Goal: Task Accomplishment & Management: Manage account settings

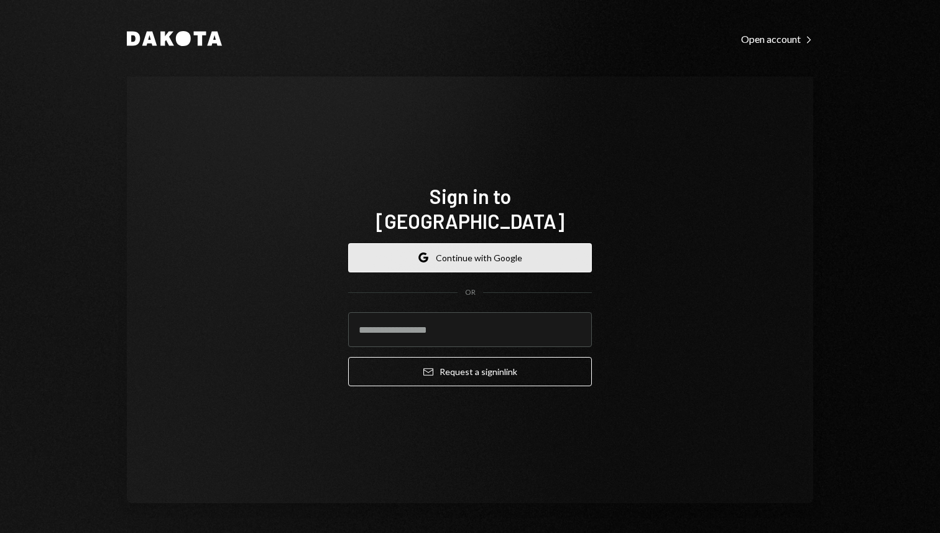
click at [515, 247] on button "Google Continue with Google" at bounding box center [470, 257] width 244 height 29
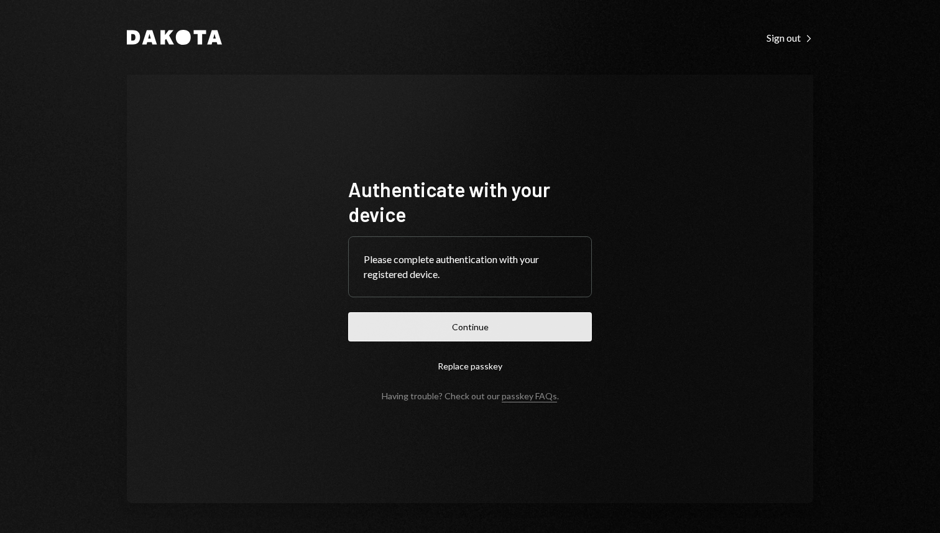
click at [542, 338] on button "Continue" at bounding box center [470, 326] width 244 height 29
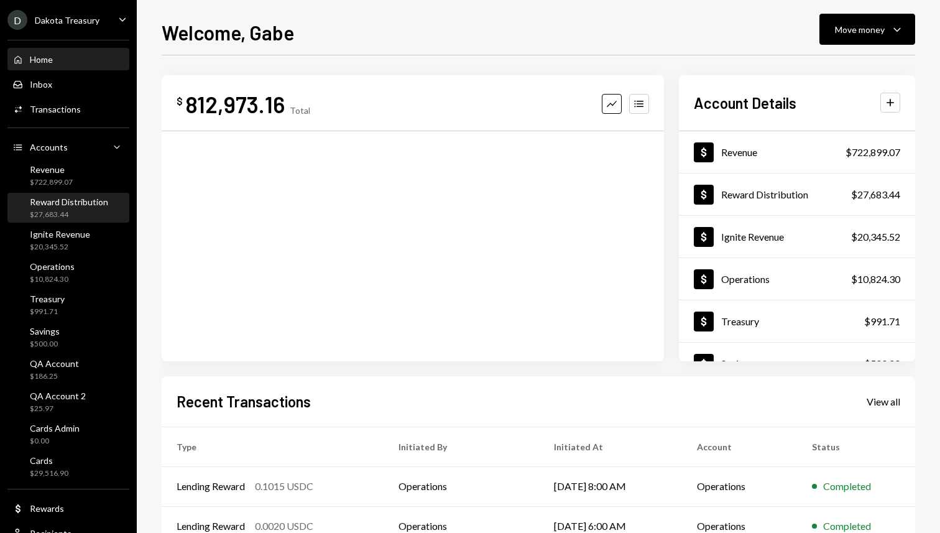
click at [88, 200] on div "Reward Distribution" at bounding box center [69, 201] width 78 height 11
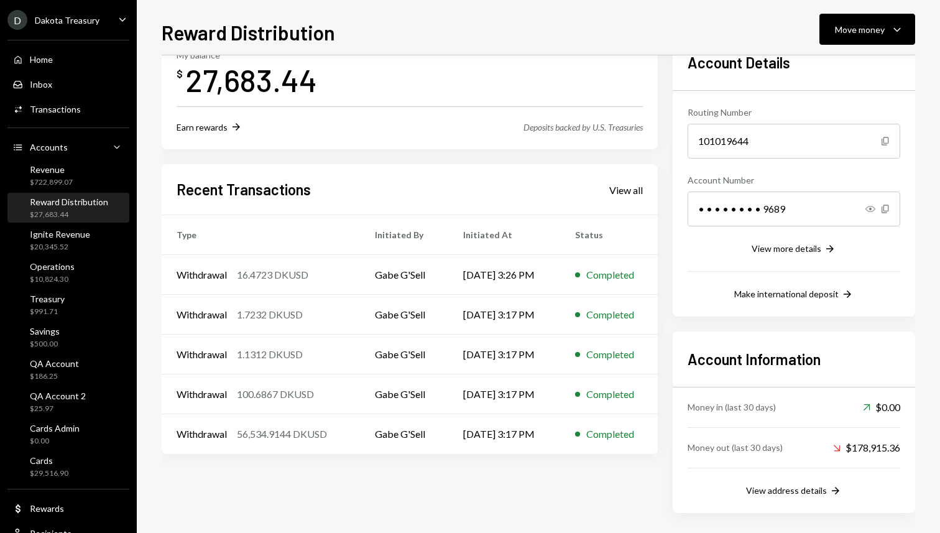
scroll to position [84, 0]
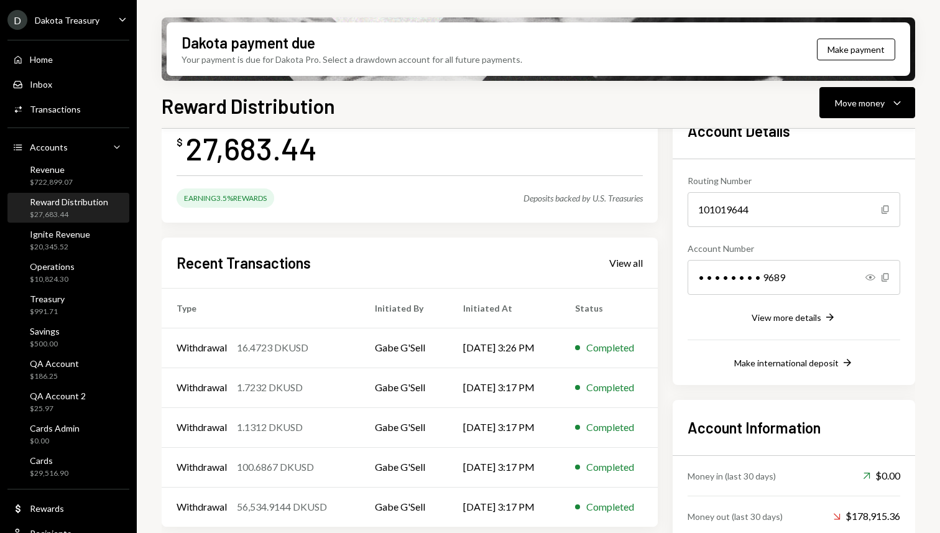
click at [378, 100] on div "Reward Distribution Move money Caret Down" at bounding box center [539, 104] width 754 height 27
click at [286, 121] on div "Reward Distribution Move money Caret Down Overview Yield Security Settings My b…" at bounding box center [539, 348] width 754 height 515
click at [187, 105] on h1 "Reward Distribution" at bounding box center [248, 105] width 173 height 25
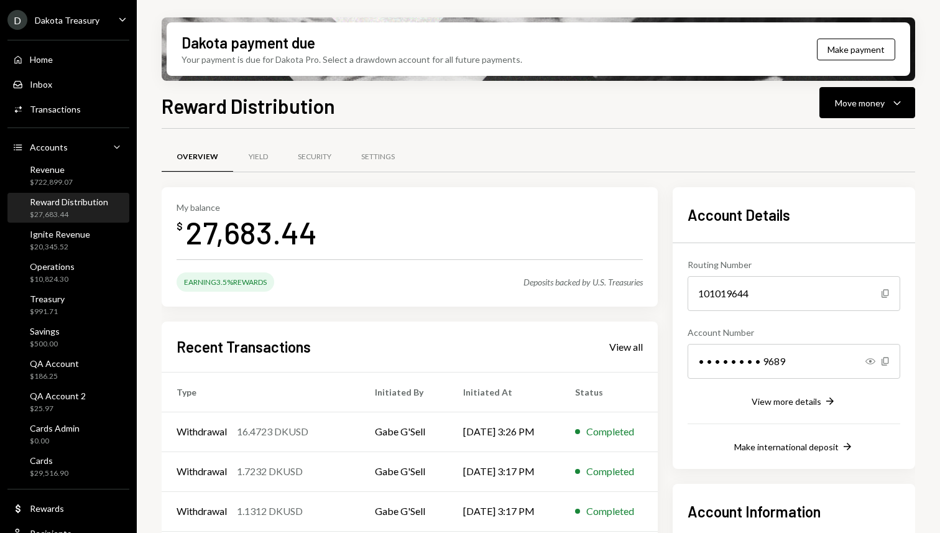
click at [198, 228] on div "27,683.44" at bounding box center [251, 232] width 132 height 39
click at [468, 119] on div "Reward Distribution Move money Caret Down Overview Yield Security Settings My b…" at bounding box center [539, 348] width 754 height 515
click at [363, 99] on div "Reward Distribution Move money Caret Down" at bounding box center [539, 104] width 754 height 27
click at [210, 109] on h1 "Reward Distribution" at bounding box center [248, 105] width 173 height 25
click at [361, 102] on div "Reward Distribution Move money Caret Down" at bounding box center [539, 104] width 754 height 27
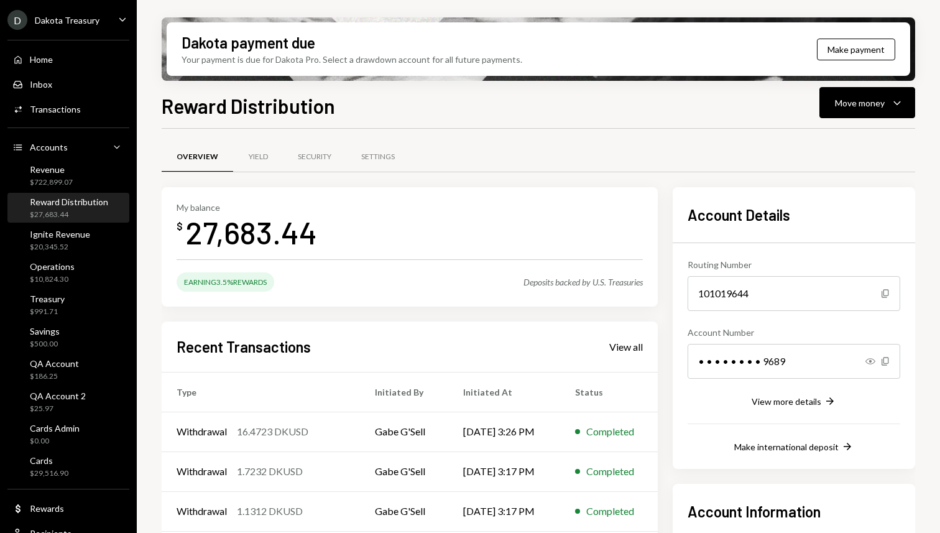
click at [201, 101] on h1 "Reward Distribution" at bounding box center [248, 105] width 173 height 25
click at [183, 97] on h1 "Reward Distribution" at bounding box center [248, 105] width 173 height 25
click at [364, 126] on div "Reward Distribution Move money Caret Down Overview Yield Security Settings My b…" at bounding box center [539, 348] width 754 height 515
click at [177, 104] on h1 "Reward Distribution" at bounding box center [248, 105] width 173 height 25
click at [412, 98] on div "Reward Distribution Move money Caret Down" at bounding box center [539, 104] width 754 height 27
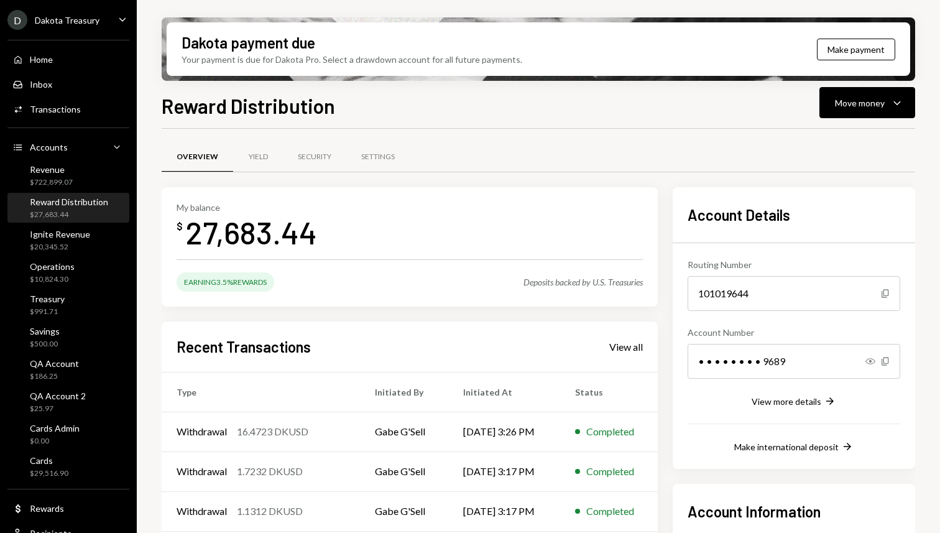
click at [195, 113] on h1 "Reward Distribution" at bounding box center [248, 105] width 173 height 25
click at [425, 114] on div "Reward Distribution Move money Caret Down" at bounding box center [539, 104] width 754 height 27
click at [173, 114] on h1 "Reward Distribution" at bounding box center [248, 105] width 173 height 25
click at [180, 93] on h1 "Reward Distribution" at bounding box center [248, 105] width 173 height 25
click at [357, 116] on div "Reward Distribution Move money Caret Down" at bounding box center [539, 104] width 754 height 27
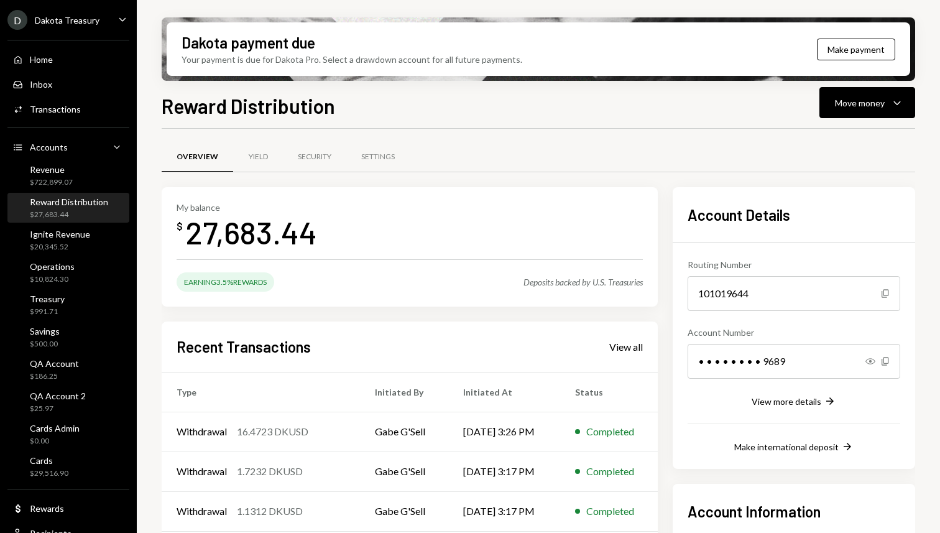
click at [179, 95] on h1 "Reward Distribution" at bounding box center [248, 105] width 173 height 25
click at [162, 108] on h1 "Reward Distribution" at bounding box center [248, 105] width 173 height 25
click at [175, 109] on h1 "Reward Distribution" at bounding box center [248, 105] width 173 height 25
click at [183, 108] on h1 "Reward Distribution" at bounding box center [248, 105] width 173 height 25
click at [333, 62] on div "Your payment is due for Dakota Pro. Select a drawdown account for all future pa…" at bounding box center [352, 59] width 341 height 13
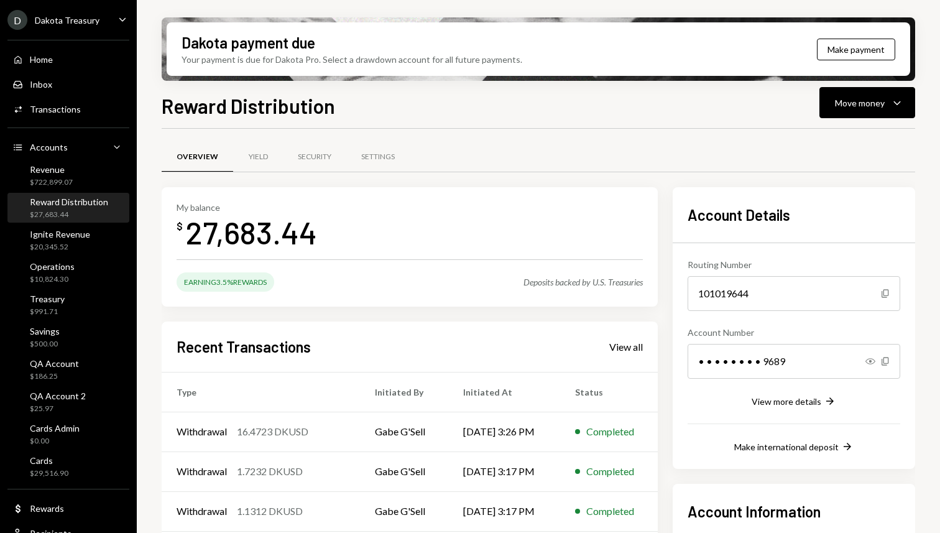
click at [282, 57] on div "Your payment is due for Dakota Pro. Select a drawdown account for all future pa…" at bounding box center [352, 59] width 341 height 13
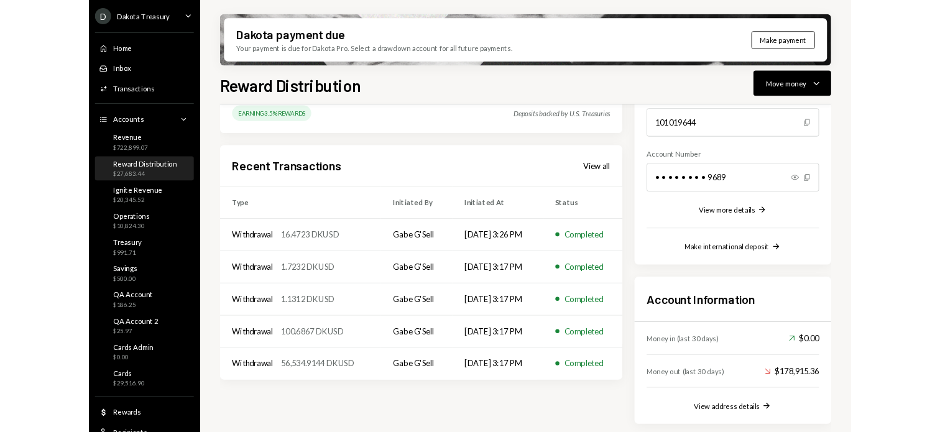
scroll to position [143, 0]
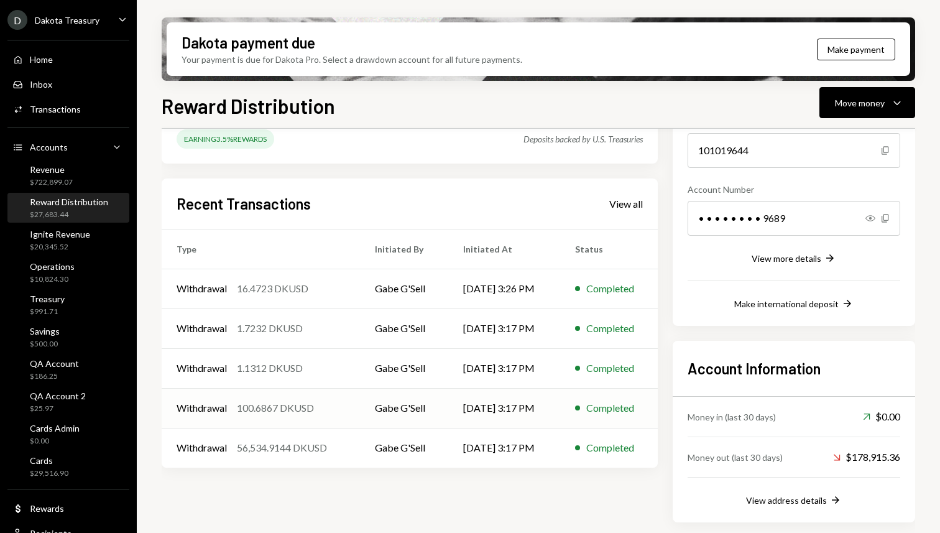
click at [302, 411] on div "100.6867 DKUSD" at bounding box center [275, 407] width 77 height 15
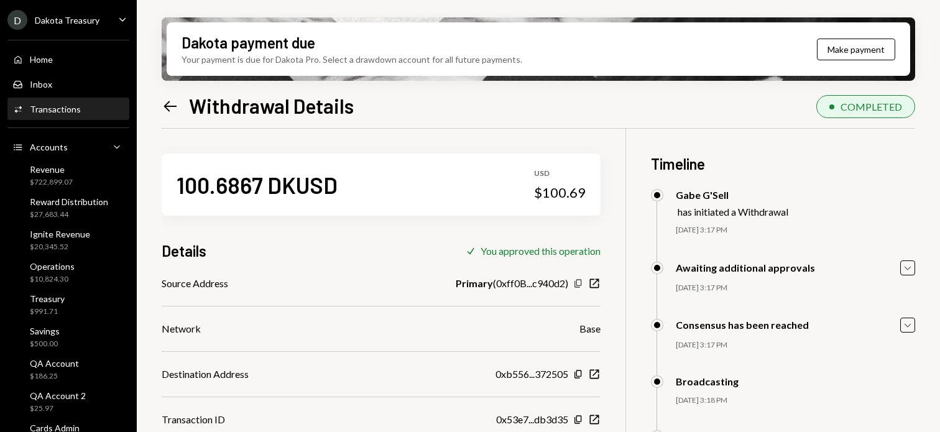
click at [576, 286] on icon "Copy" at bounding box center [578, 284] width 10 height 10
click at [178, 111] on icon "Left Arrow" at bounding box center [170, 106] width 17 height 17
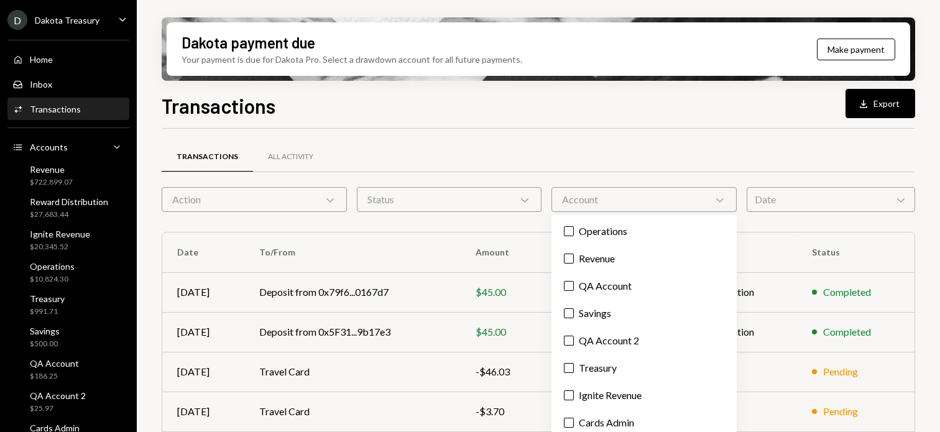
scroll to position [30, 0]
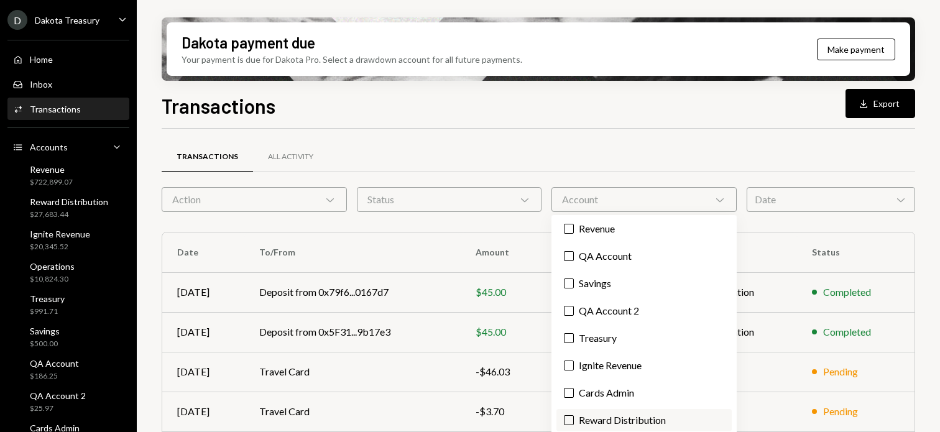
click at [634, 416] on label "Reward Distribution" at bounding box center [643, 420] width 175 height 22
click at [574, 416] on button "Reward Distribution" at bounding box center [569, 420] width 10 height 10
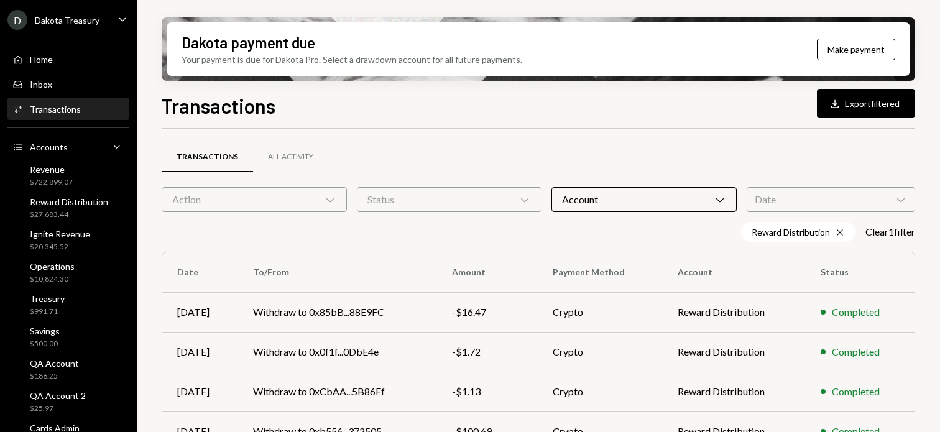
click at [633, 150] on div "Transactions All Activity" at bounding box center [539, 157] width 754 height 32
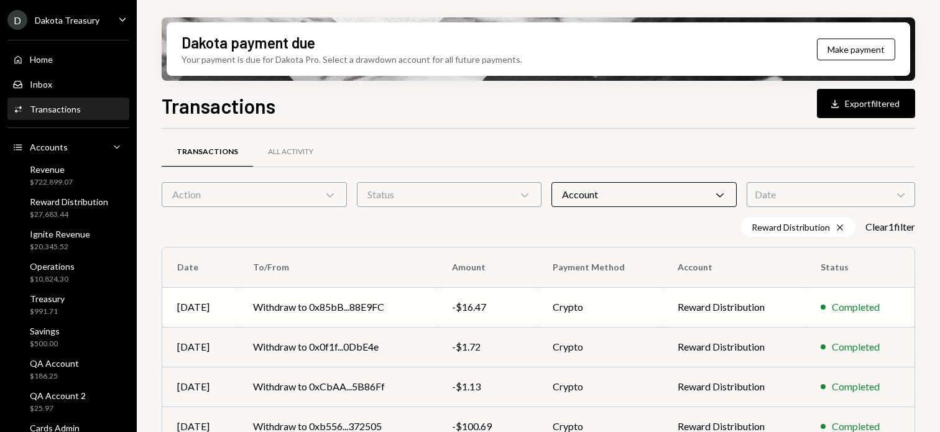
scroll to position [4, 0]
click at [302, 200] on div "Action Chevron Down" at bounding box center [254, 195] width 185 height 25
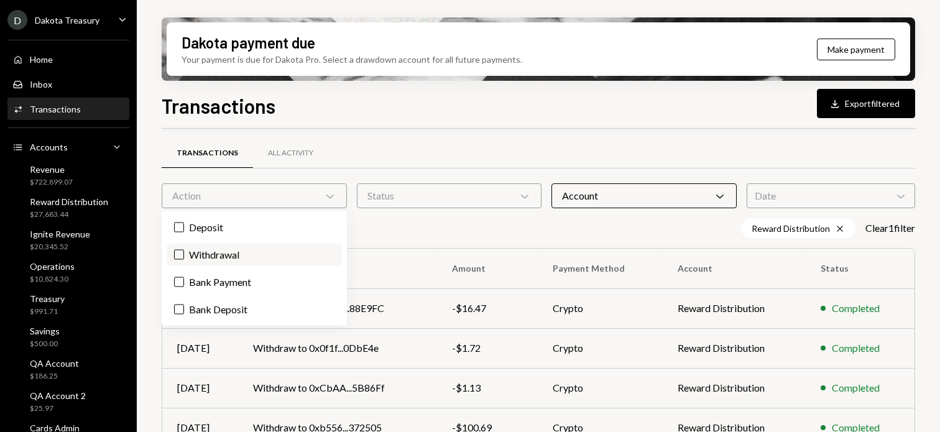
click at [287, 246] on label "Withdrawal" at bounding box center [254, 255] width 175 height 22
click at [184, 250] on button "Withdrawal" at bounding box center [179, 255] width 10 height 10
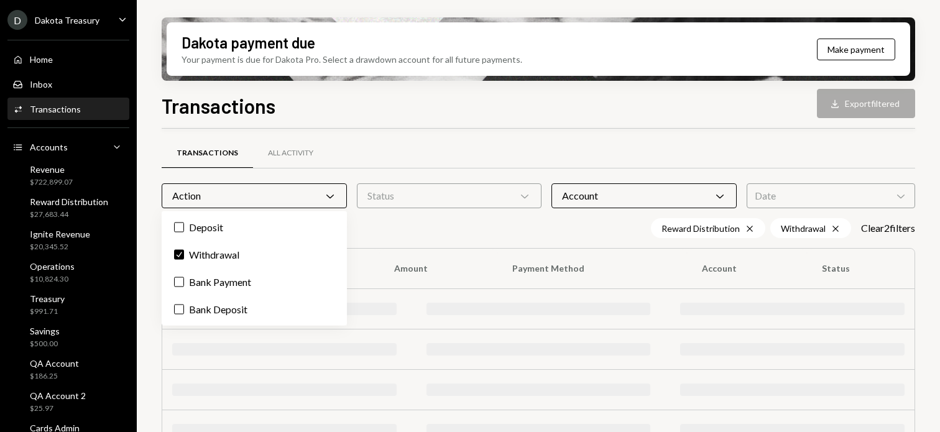
click at [539, 113] on div "Transactions Download Export filtered" at bounding box center [539, 104] width 754 height 27
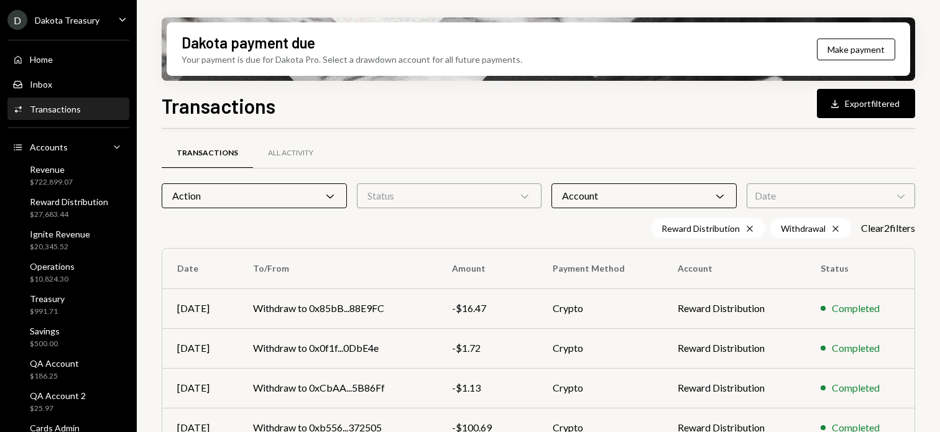
click at [494, 198] on div "Status Chevron Down" at bounding box center [449, 195] width 185 height 25
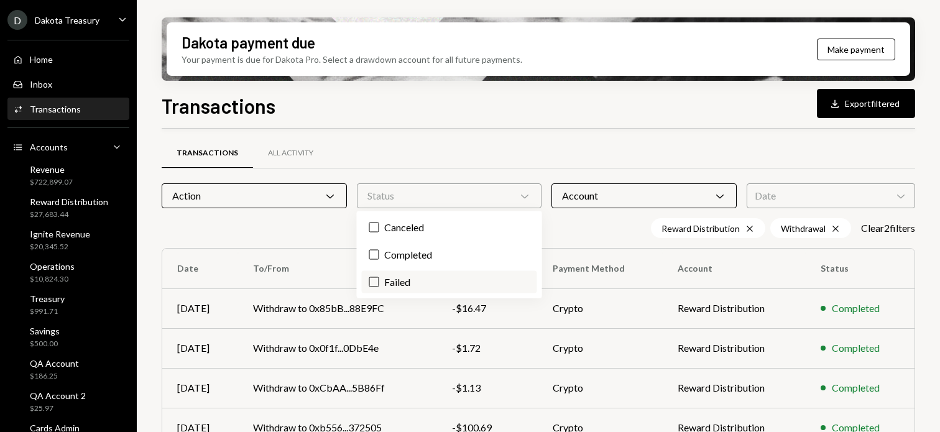
click at [468, 283] on label "Failed" at bounding box center [449, 282] width 175 height 22
click at [379, 283] on button "Failed" at bounding box center [374, 282] width 10 height 10
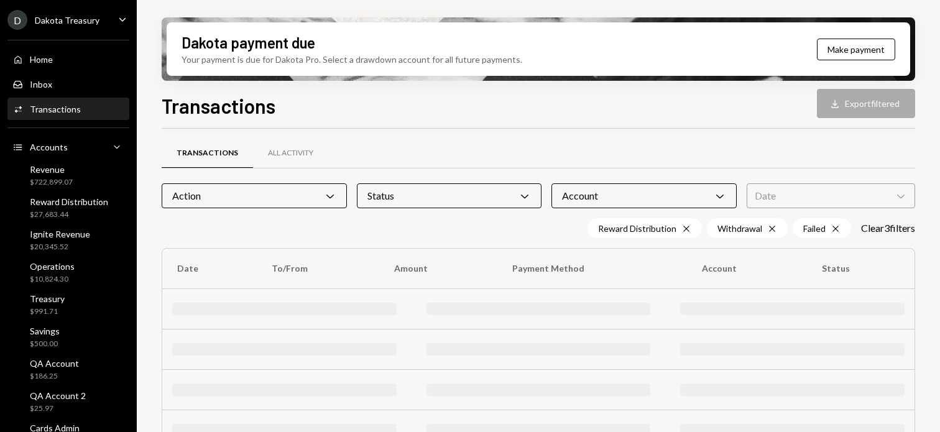
click at [502, 114] on div "Transactions Download Export filtered" at bounding box center [539, 104] width 754 height 27
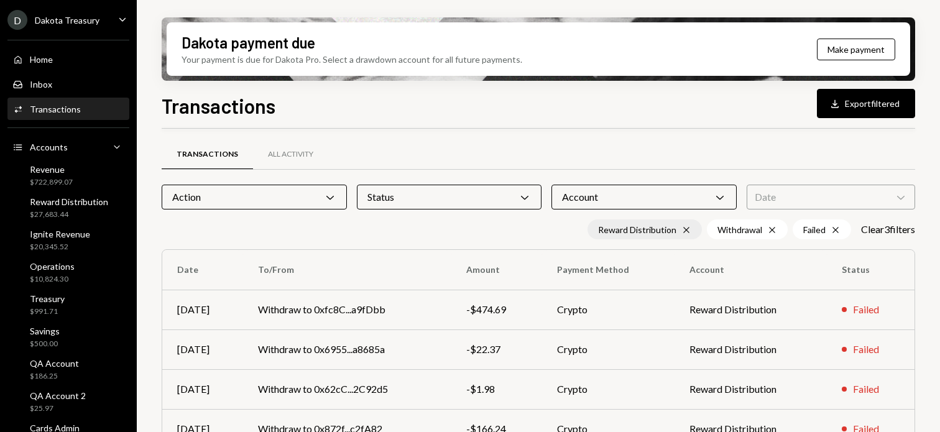
scroll to position [0, 0]
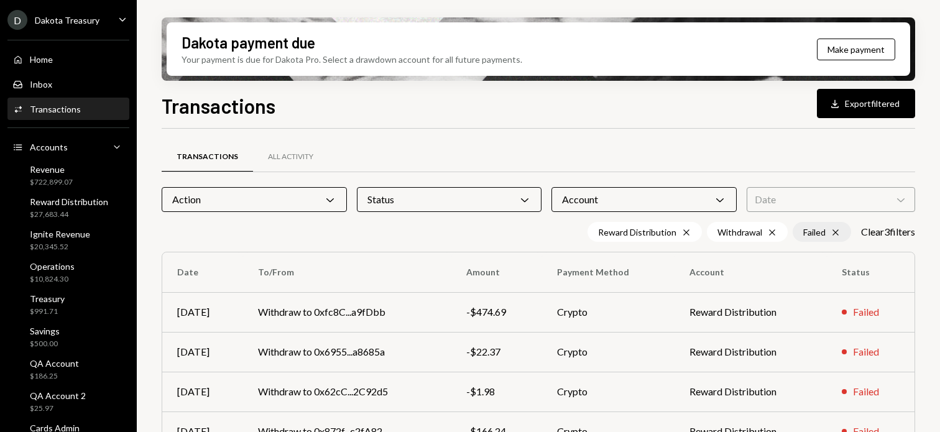
click at [816, 231] on div "Failed Cross" at bounding box center [822, 232] width 58 height 20
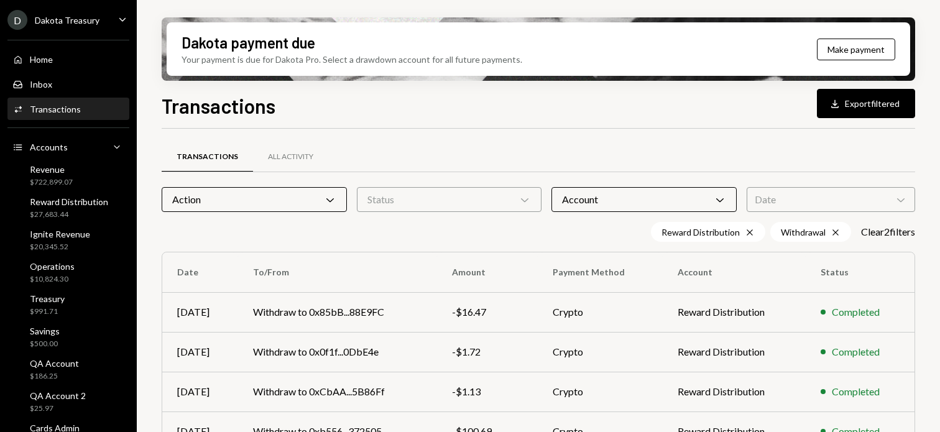
click at [814, 200] on div "Date Chevron Down" at bounding box center [831, 199] width 168 height 25
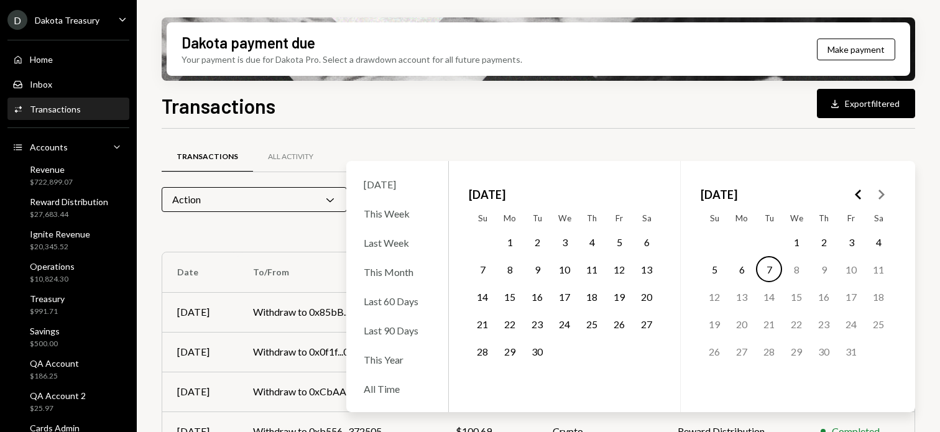
click at [680, 136] on div "Transactions All Activity Action Chevron Down Status Chevron Down Account Chevr…" at bounding box center [539, 436] width 754 height 614
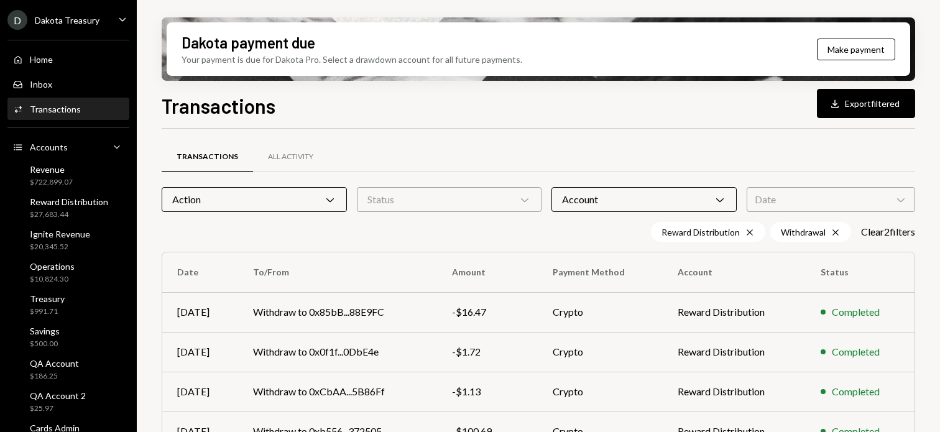
click at [426, 187] on div "Status Chevron Down" at bounding box center [449, 199] width 185 height 25
click at [471, 137] on div "Transactions All Activity Action Chevron Down Status Chevron Down Account Chevr…" at bounding box center [539, 436] width 754 height 614
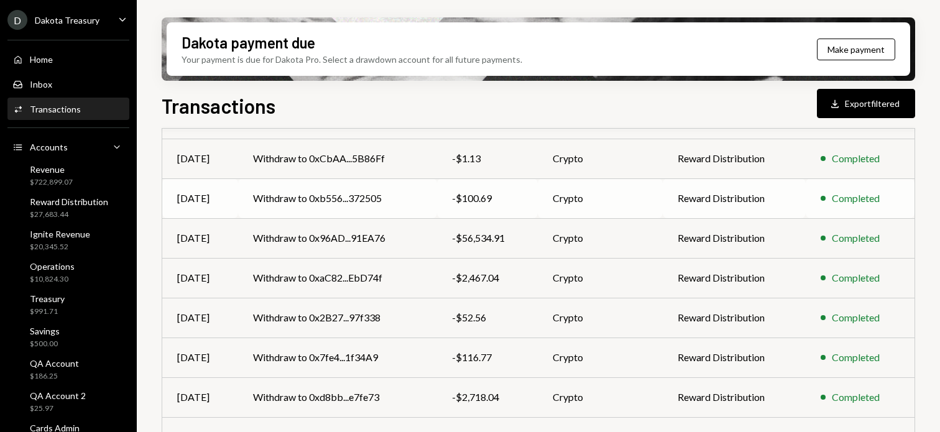
scroll to position [296, 0]
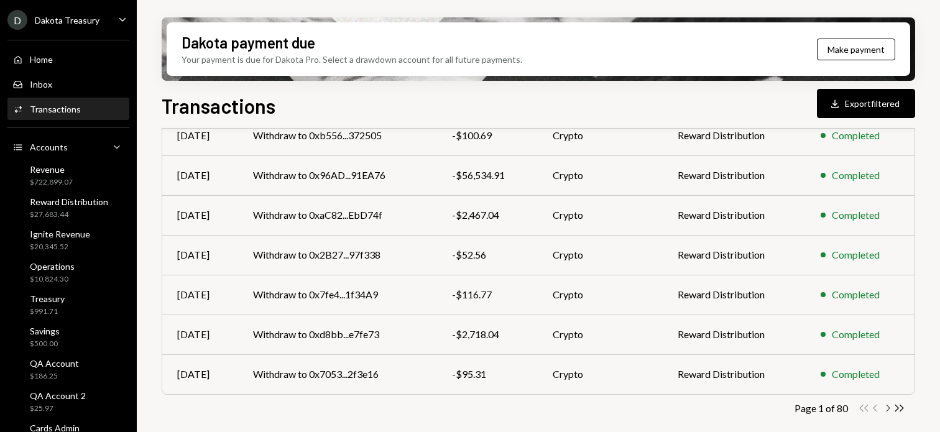
click at [890, 409] on icon "Chevron Right" at bounding box center [888, 408] width 12 height 12
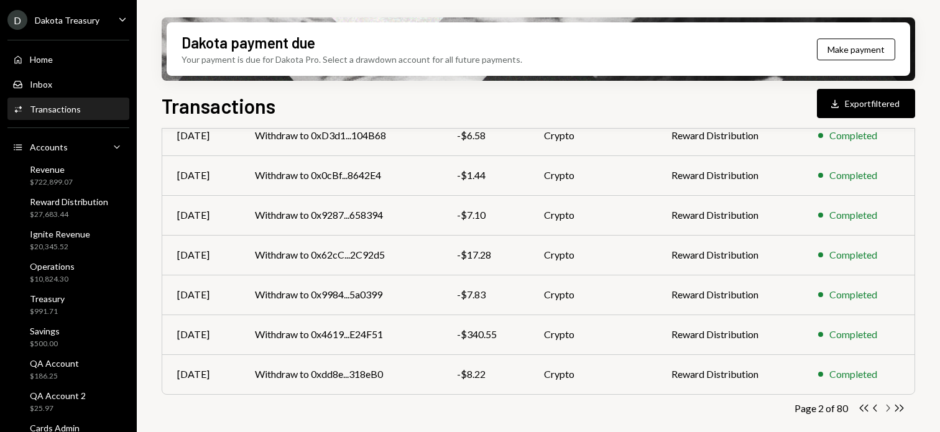
click at [888, 413] on icon "Chevron Right" at bounding box center [888, 408] width 12 height 12
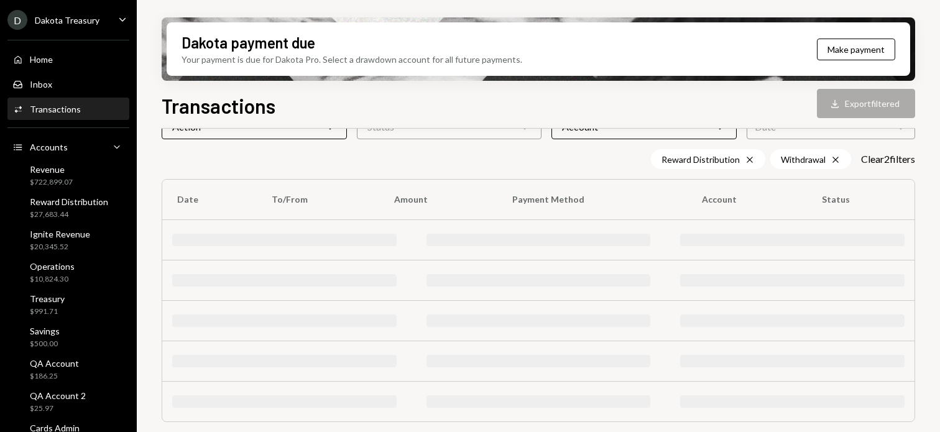
click at [888, 411] on div at bounding box center [538, 402] width 752 height 40
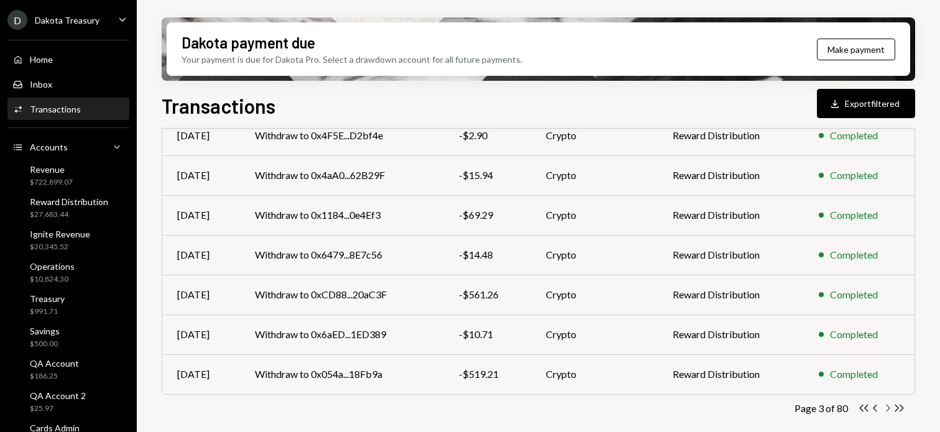
click at [890, 407] on icon "Chevron Right" at bounding box center [888, 408] width 12 height 12
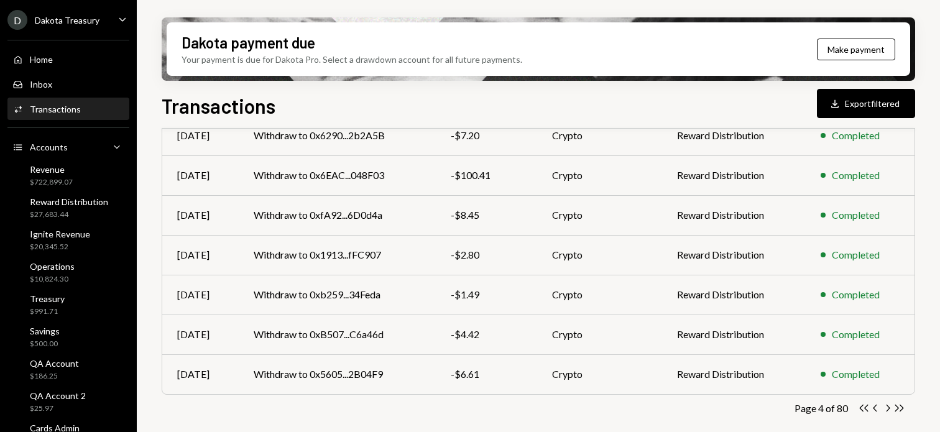
click at [890, 407] on icon "Chevron Right" at bounding box center [888, 408] width 12 height 12
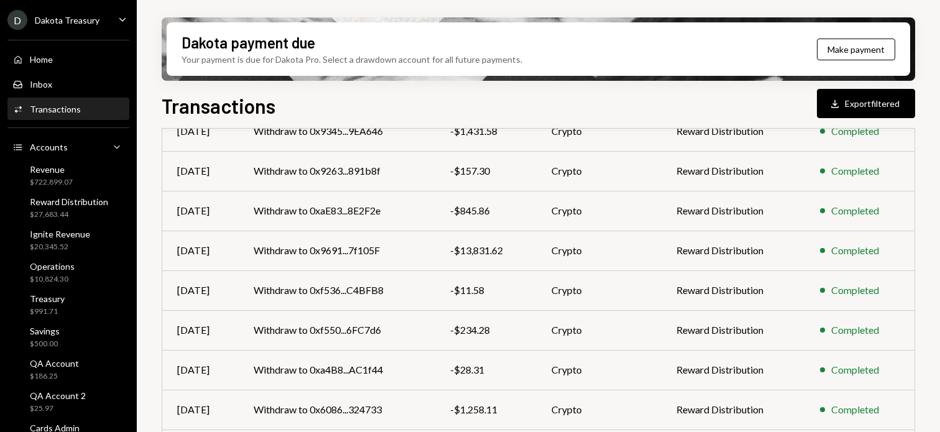
scroll to position [293, 0]
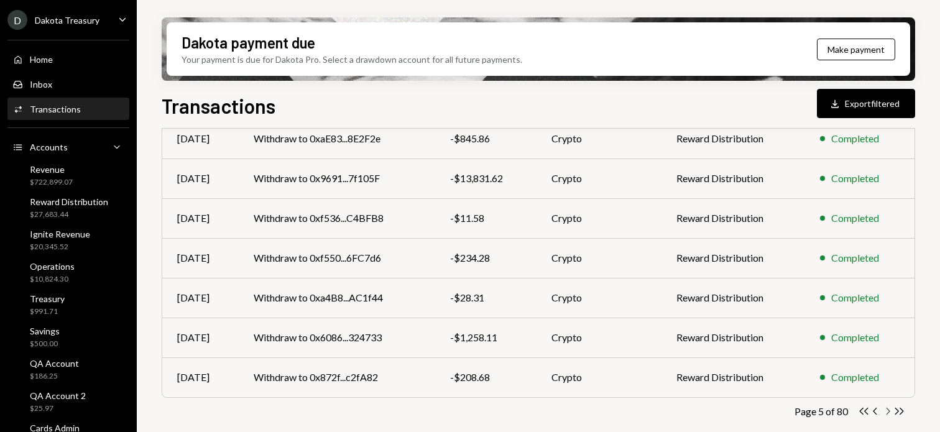
click at [888, 408] on icon "Chevron Right" at bounding box center [888, 411] width 12 height 12
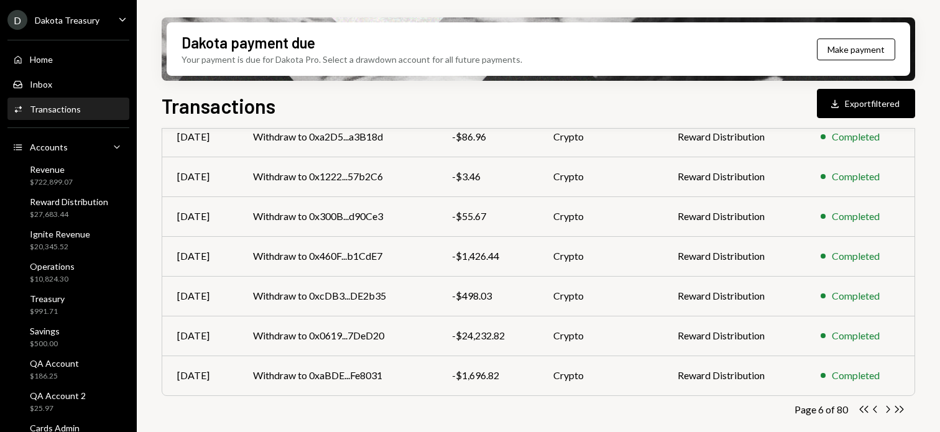
scroll to position [296, 0]
click at [888, 408] on icon "Chevron Right" at bounding box center [888, 408] width 12 height 12
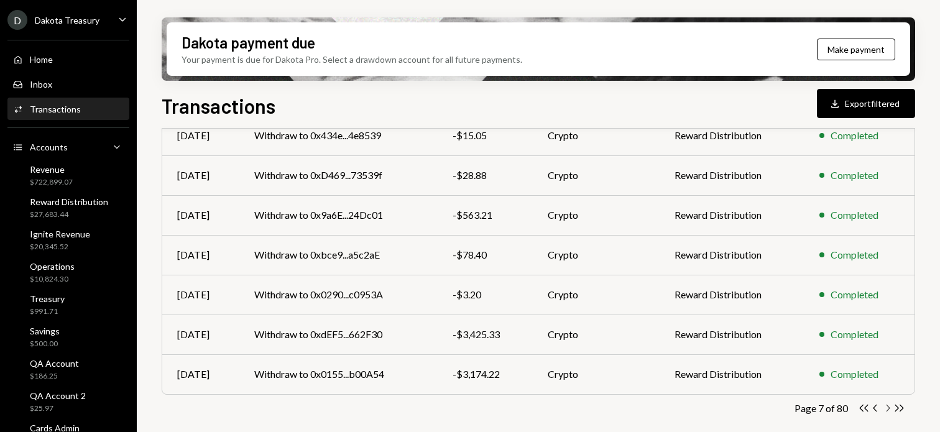
click at [888, 408] on icon "Chevron Right" at bounding box center [888, 408] width 12 height 12
click at [890, 408] on icon "Chevron Right" at bounding box center [888, 408] width 12 height 12
click at [888, 407] on icon "Chevron Right" at bounding box center [888, 408] width 12 height 12
click at [886, 408] on icon "Chevron Right" at bounding box center [888, 408] width 12 height 12
click at [888, 408] on icon "Chevron Right" at bounding box center [888, 408] width 12 height 12
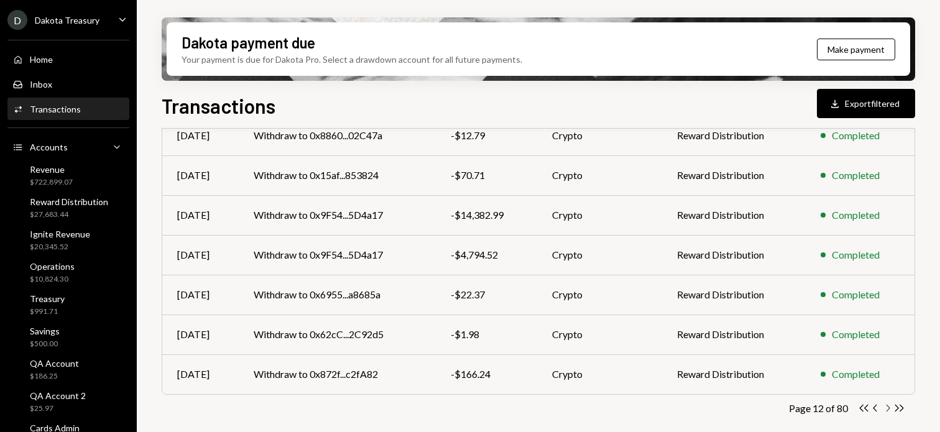
click at [885, 408] on icon "Chevron Right" at bounding box center [888, 408] width 12 height 12
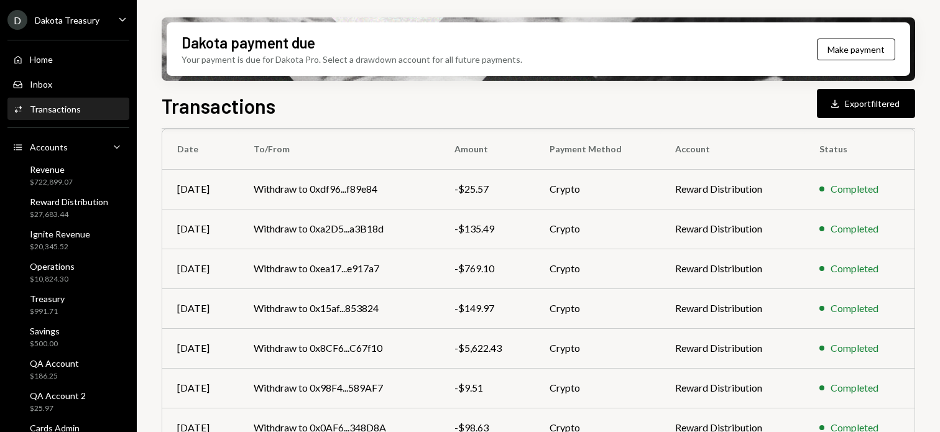
scroll to position [122, 0]
click at [499, 346] on div "-$5,622.43" at bounding box center [486, 348] width 65 height 15
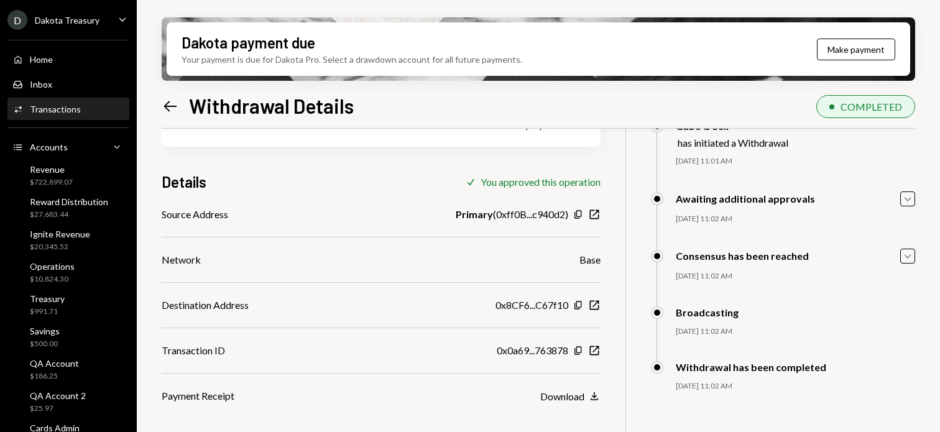
scroll to position [99, 0]
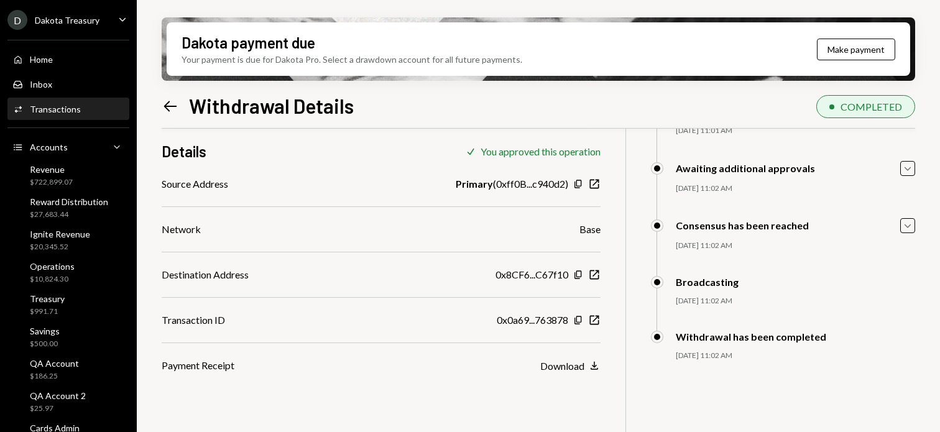
click at [487, 98] on div "Left Arrow Withdrawal Details COMPLETED" at bounding box center [539, 104] width 754 height 27
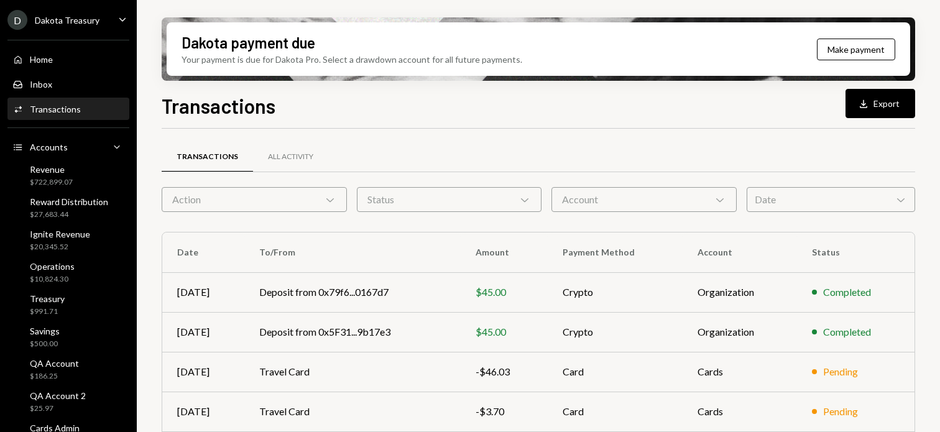
click at [450, 104] on div "Transactions Download Export" at bounding box center [539, 104] width 754 height 27
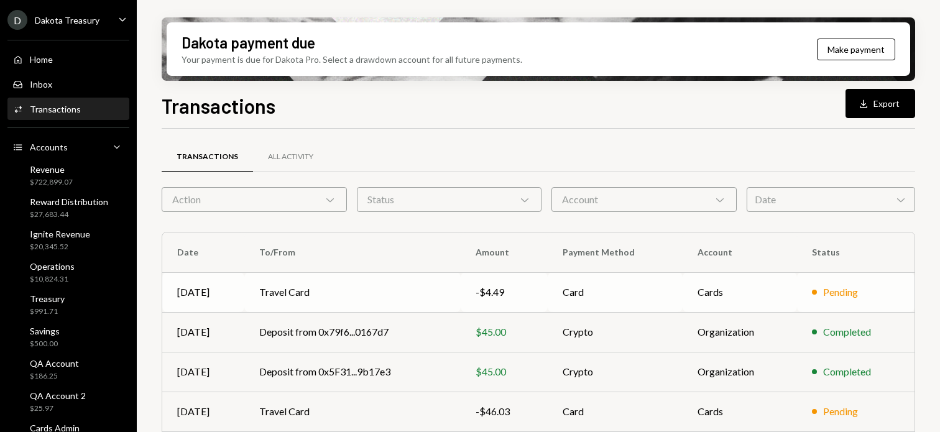
click at [443, 282] on td "Travel Card" at bounding box center [352, 292] width 216 height 40
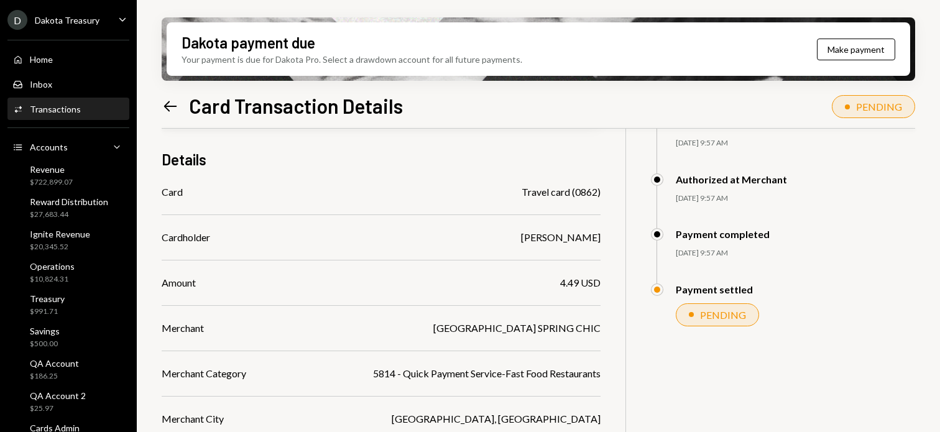
scroll to position [99, 0]
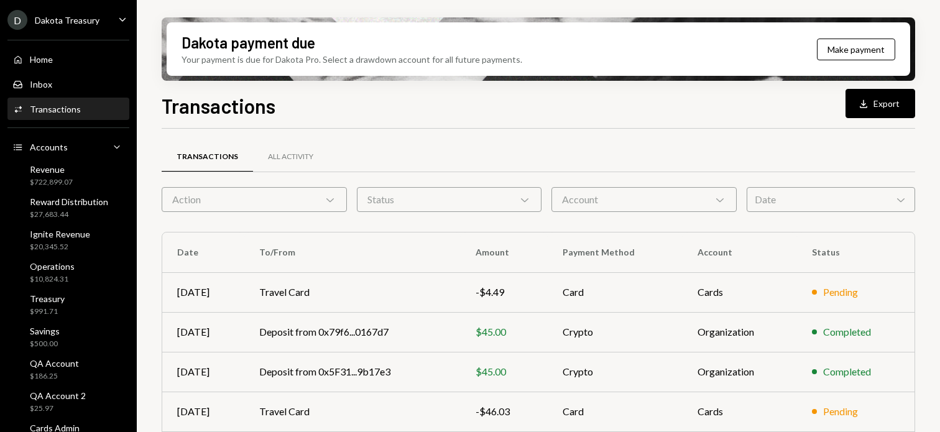
click at [364, 110] on div "Transactions Download Export" at bounding box center [539, 104] width 754 height 27
click at [468, 115] on div "Transactions Download Export" at bounding box center [539, 104] width 754 height 27
click at [256, 108] on h1 "Transactions" at bounding box center [219, 105] width 114 height 25
click at [498, 106] on div "Transactions Download Export" at bounding box center [539, 104] width 754 height 27
click at [335, 57] on div "Your payment is due for Dakota Pro. Select a drawdown account for all future pa…" at bounding box center [352, 59] width 341 height 13
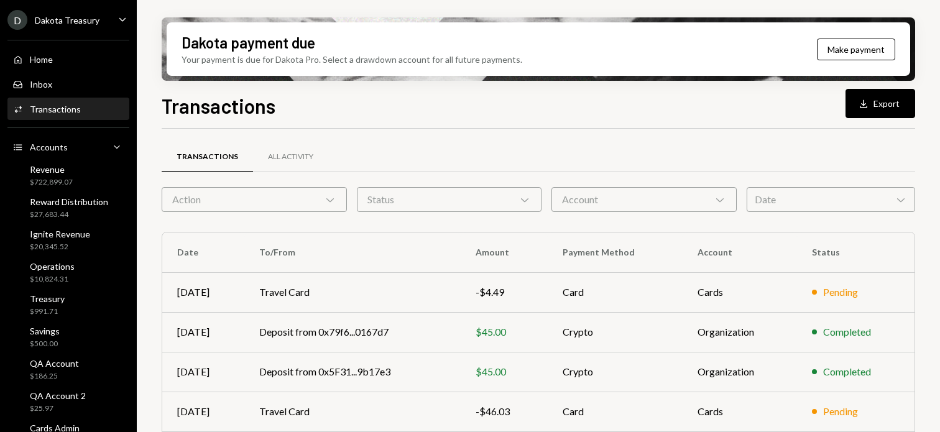
click at [254, 38] on div "Dakota payment due" at bounding box center [249, 42] width 134 height 21
click at [297, 37] on div "Dakota payment due" at bounding box center [249, 42] width 134 height 21
click at [303, 41] on div "Dakota payment due" at bounding box center [249, 42] width 134 height 21
click at [446, 121] on div "Transactions Download Export Transactions All Activity Action Chevron Down Stat…" at bounding box center [539, 298] width 754 height 415
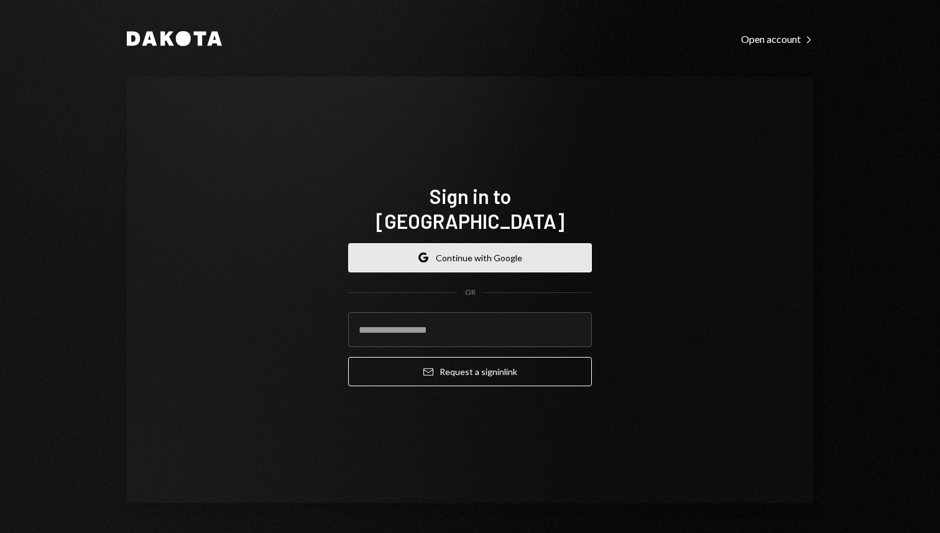
click at [528, 259] on button "Google Continue with Google" at bounding box center [470, 257] width 244 height 29
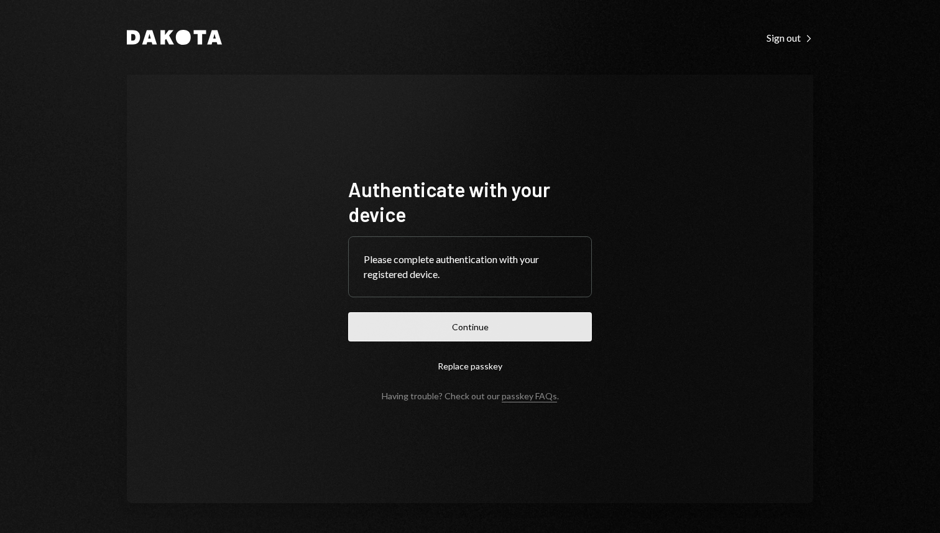
click at [399, 312] on form "Authenticate with your device Please complete authentication with your register…" at bounding box center [470, 289] width 244 height 224
click at [389, 319] on button "Continue" at bounding box center [470, 326] width 244 height 29
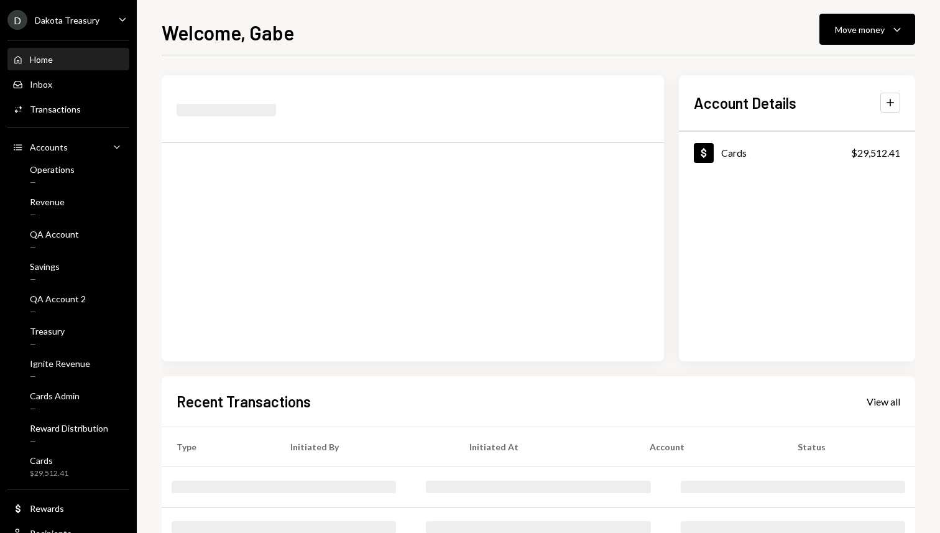
scroll to position [39, 0]
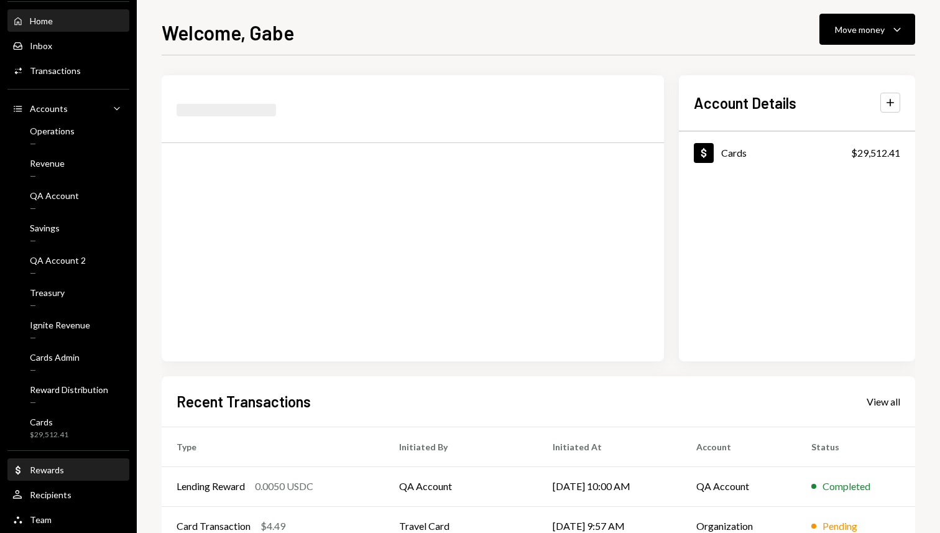
click at [66, 466] on div "Dollar Rewards" at bounding box center [68, 469] width 112 height 11
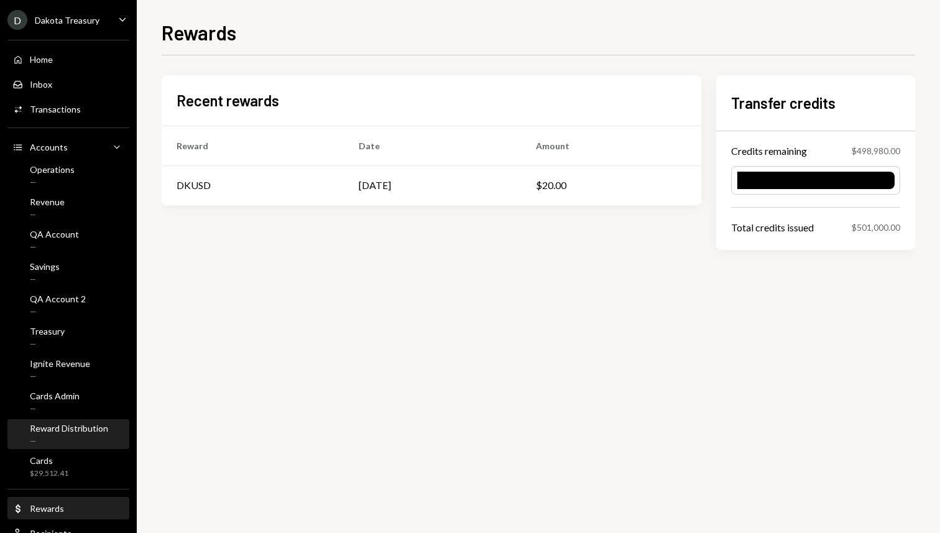
click at [61, 428] on div "Reward Distribution" at bounding box center [69, 428] width 78 height 11
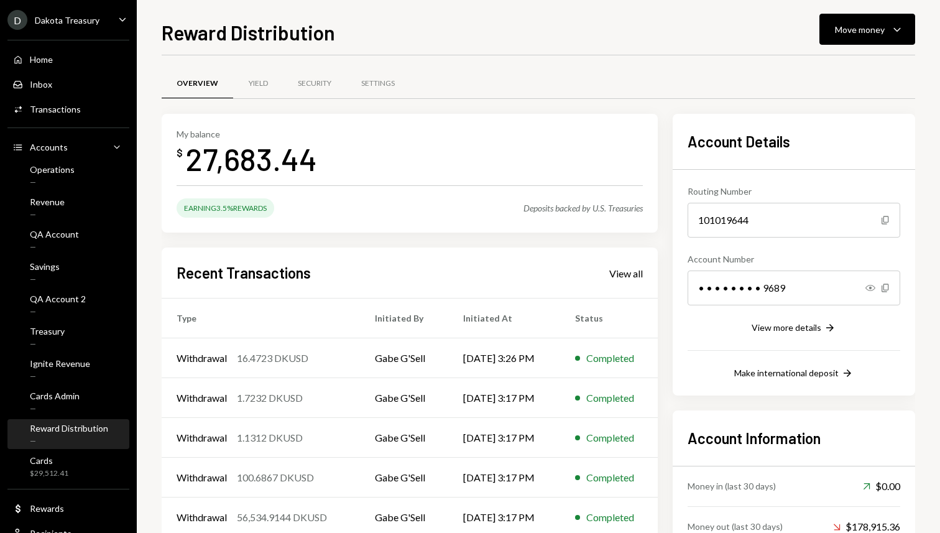
click at [846, 11] on div "Reward Distribution Move money Caret Down Overview Yield Security Settings My b…" at bounding box center [538, 266] width 803 height 533
click at [846, 29] on div "Move money" at bounding box center [860, 29] width 50 height 13
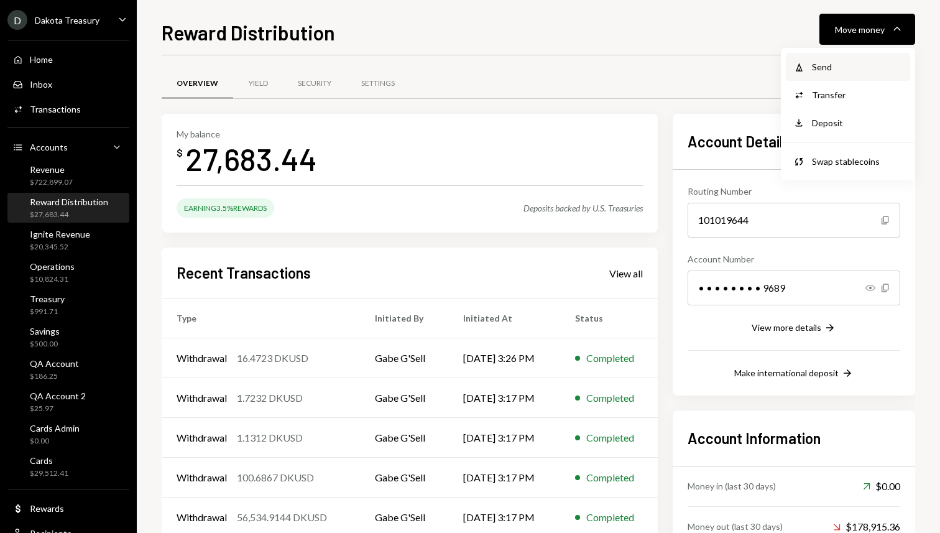
click at [826, 70] on div "Send" at bounding box center [857, 66] width 91 height 13
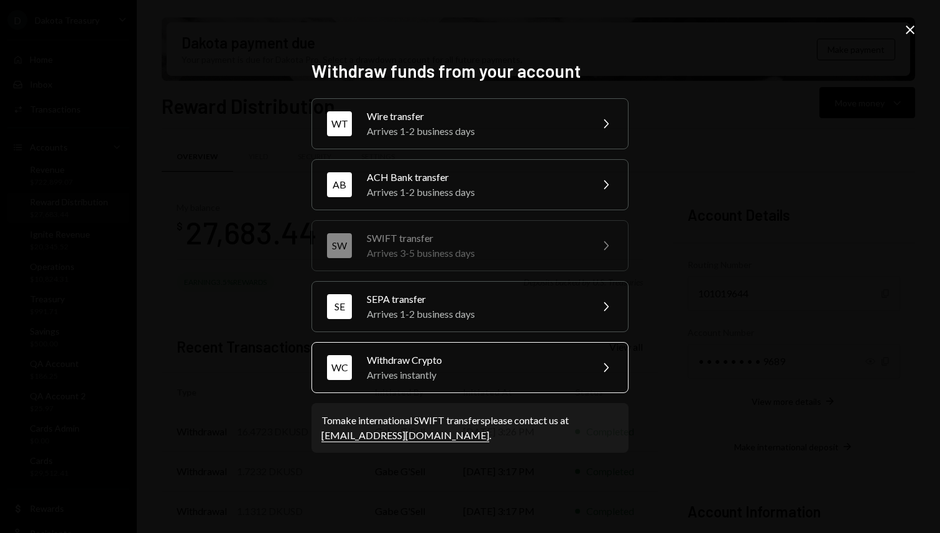
click at [407, 369] on div "Arrives instantly" at bounding box center [475, 374] width 216 height 15
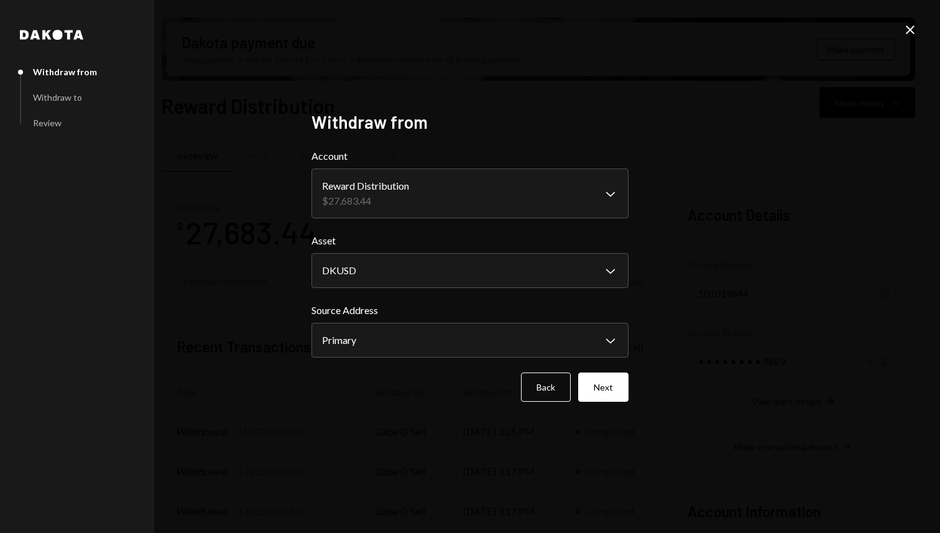
click at [395, 307] on label "Source Address" at bounding box center [469, 310] width 317 height 15
click at [402, 286] on body "D Dakota Treasury Caret Down Home Home Inbox Inbox Activities Transactions Acco…" at bounding box center [470, 266] width 940 height 533
click at [703, 414] on div "**********" at bounding box center [470, 266] width 940 height 533
click at [607, 388] on button "Next" at bounding box center [603, 386] width 50 height 29
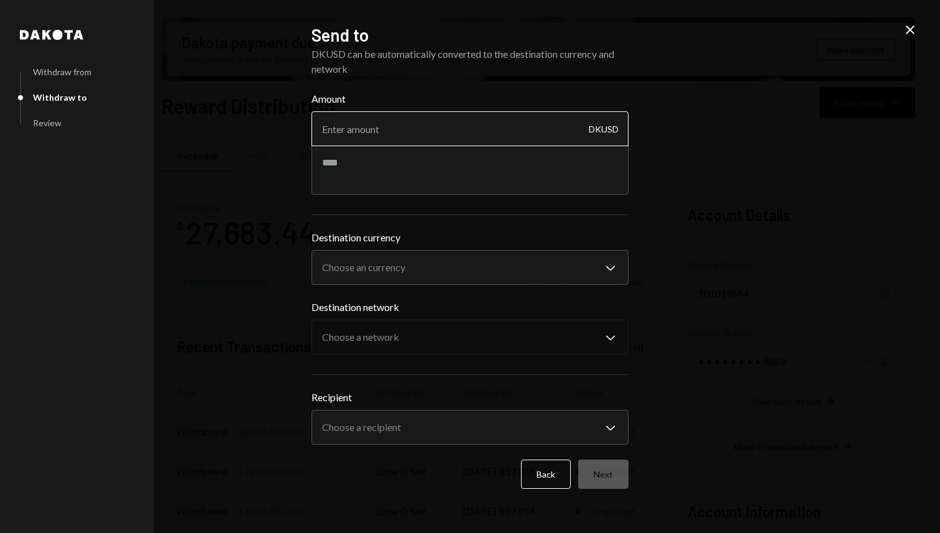
click at [395, 144] on input "Amount" at bounding box center [469, 128] width 317 height 35
click at [400, 136] on input "Amount" at bounding box center [469, 128] width 317 height 35
click at [371, 258] on body "D Dakota Treasury Caret Down Home Home Inbox Inbox Activities Transactions Acco…" at bounding box center [470, 266] width 940 height 533
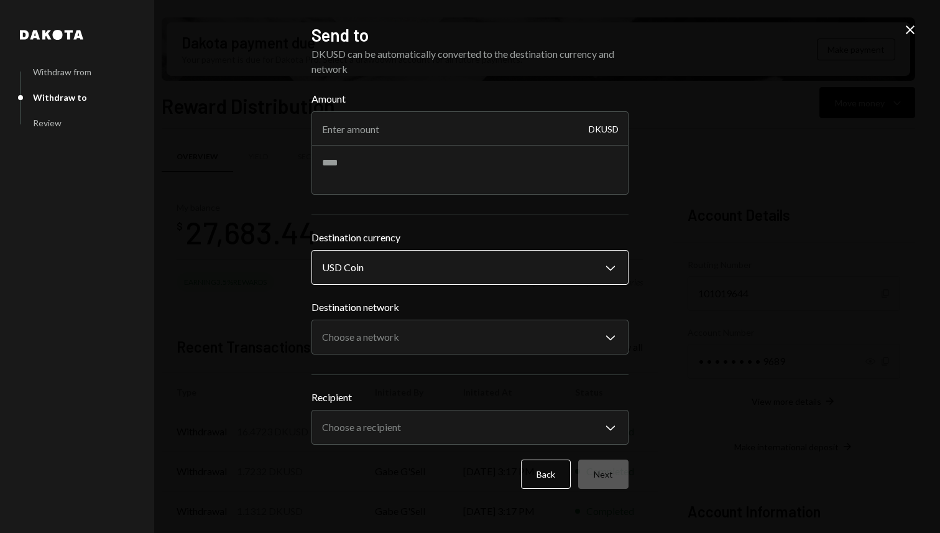
click at [379, 265] on body "D Dakota Treasury Caret Down Home Home Inbox Inbox Activities Transactions Acco…" at bounding box center [470, 266] width 940 height 533
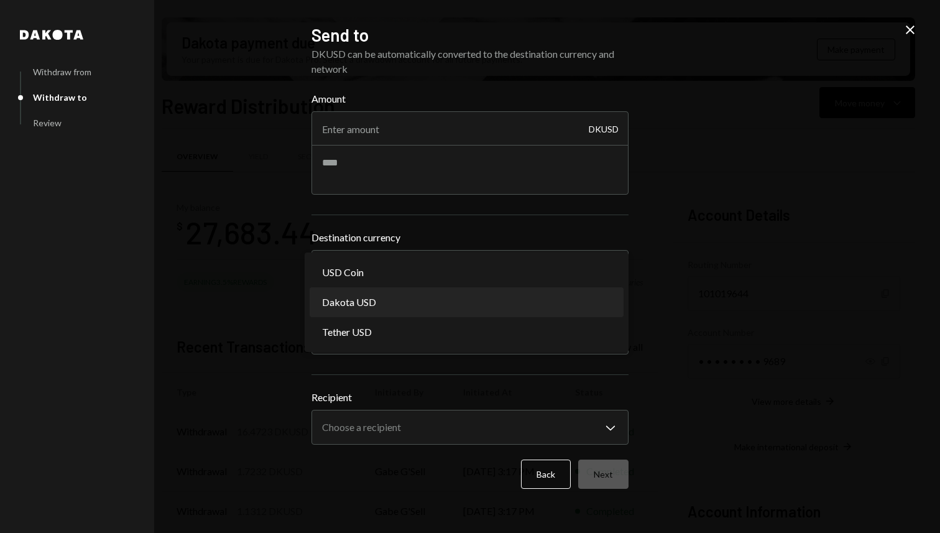
select select "*****"
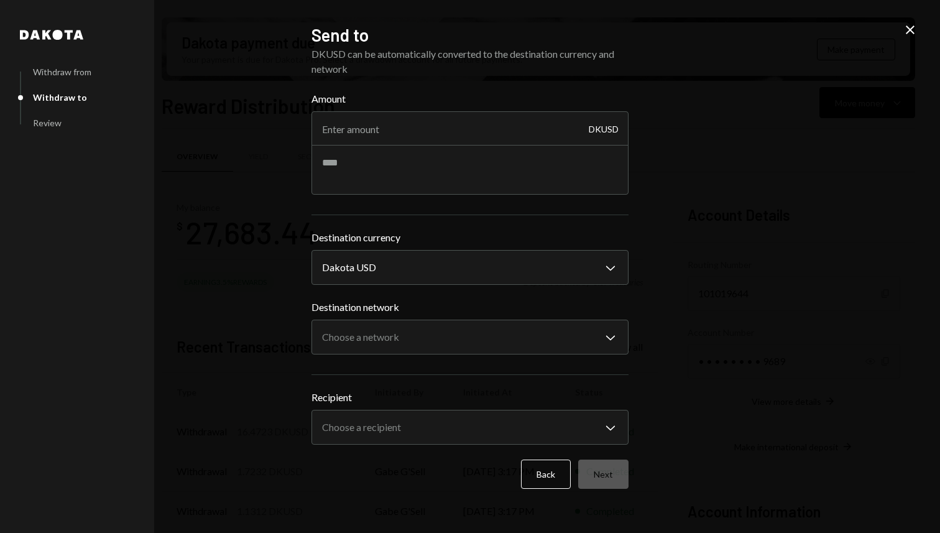
click at [378, 454] on form "**********" at bounding box center [469, 289] width 317 height 397
click at [380, 437] on body "D Dakota Treasury Caret Down Home Home Inbox Inbox Activities Transactions Acco…" at bounding box center [470, 266] width 940 height 533
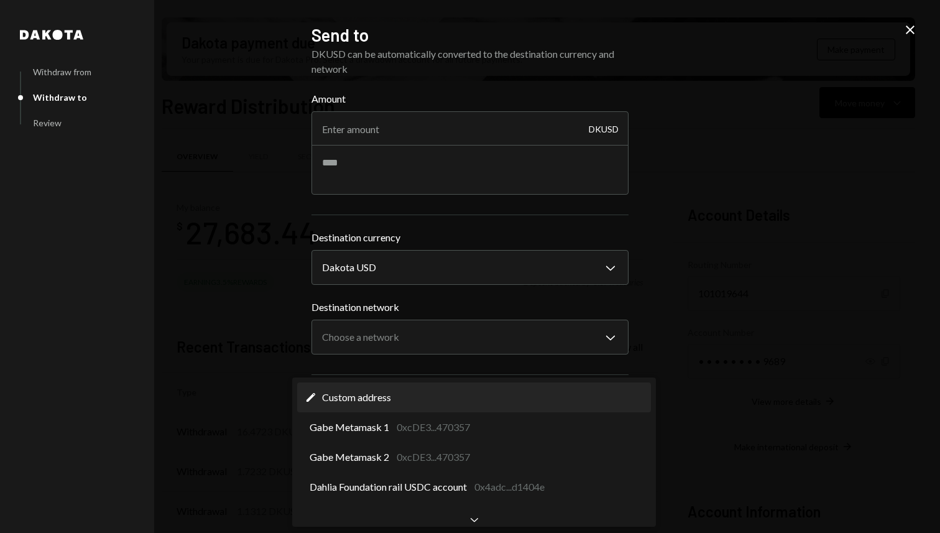
select select "**********"
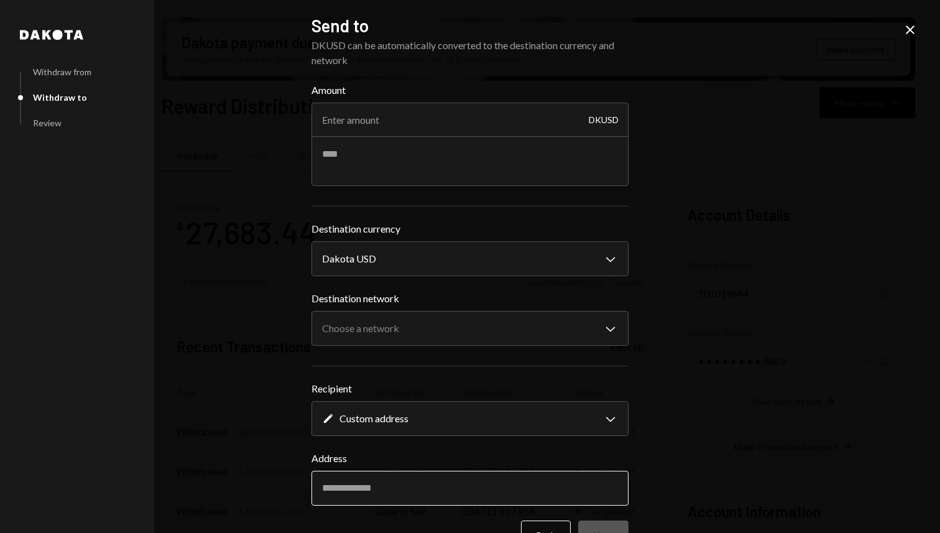
click at [378, 497] on input "Address" at bounding box center [469, 488] width 317 height 35
paste input "**********"
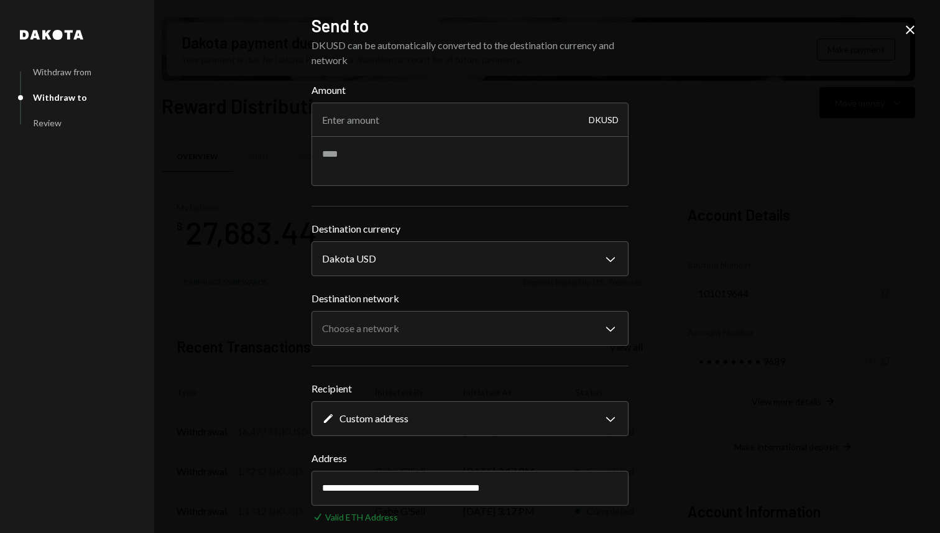
type input "**********"
click at [361, 125] on input "Amount" at bounding box center [469, 120] width 317 height 35
paste input "19.948584"
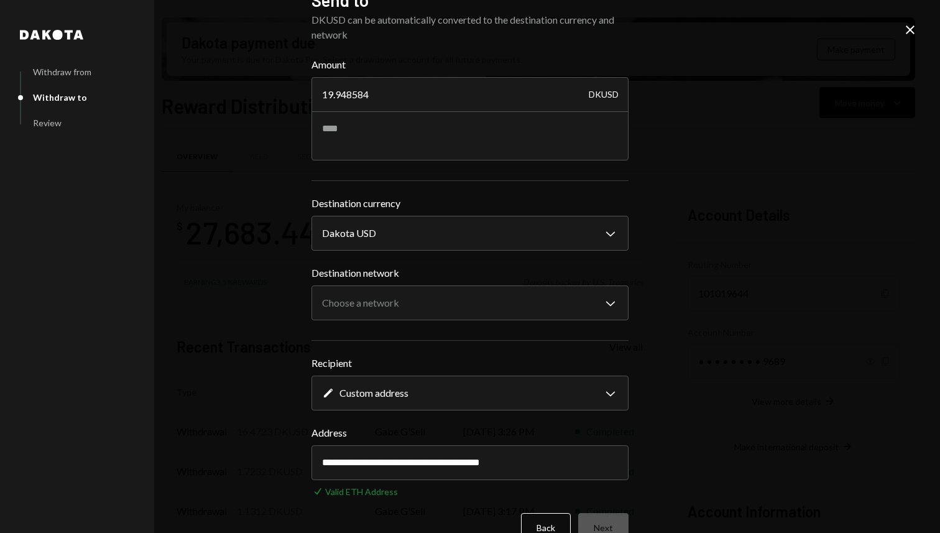
scroll to position [30, 0]
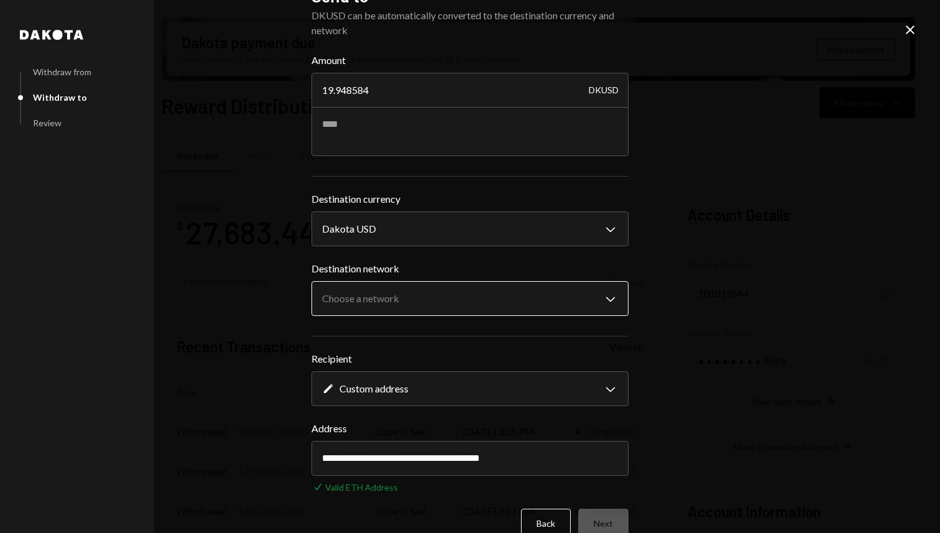
type input "19.948584"
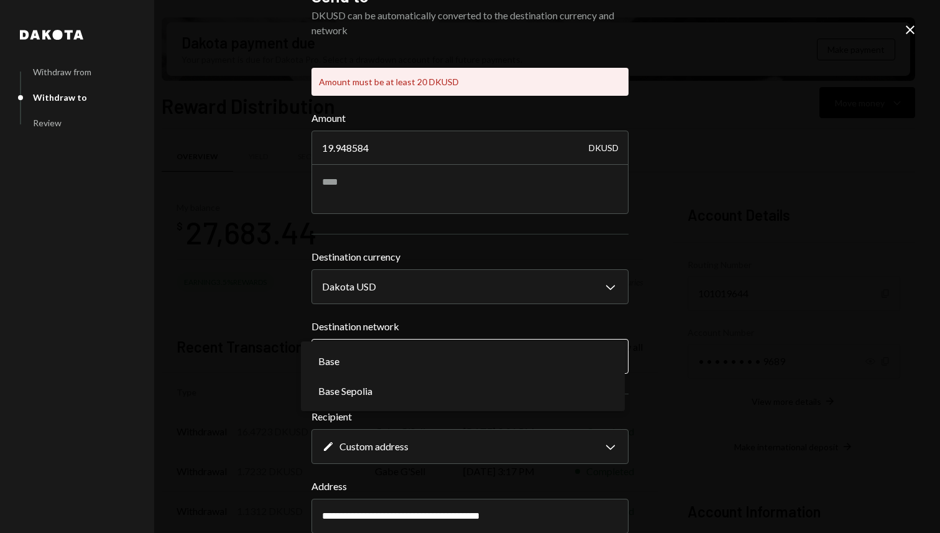
click at [486, 300] on div "**********" at bounding box center [469, 390] width 317 height 323
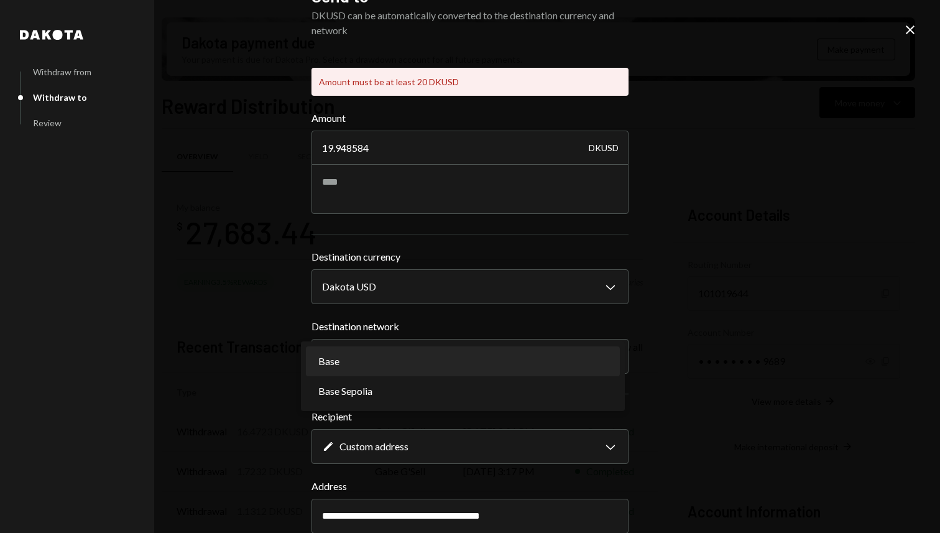
select select "**********"
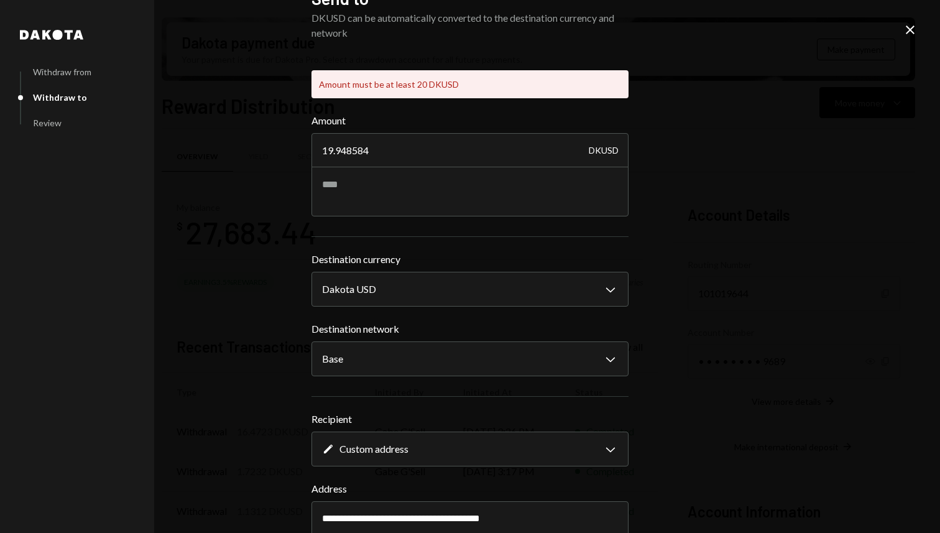
scroll to position [25, 0]
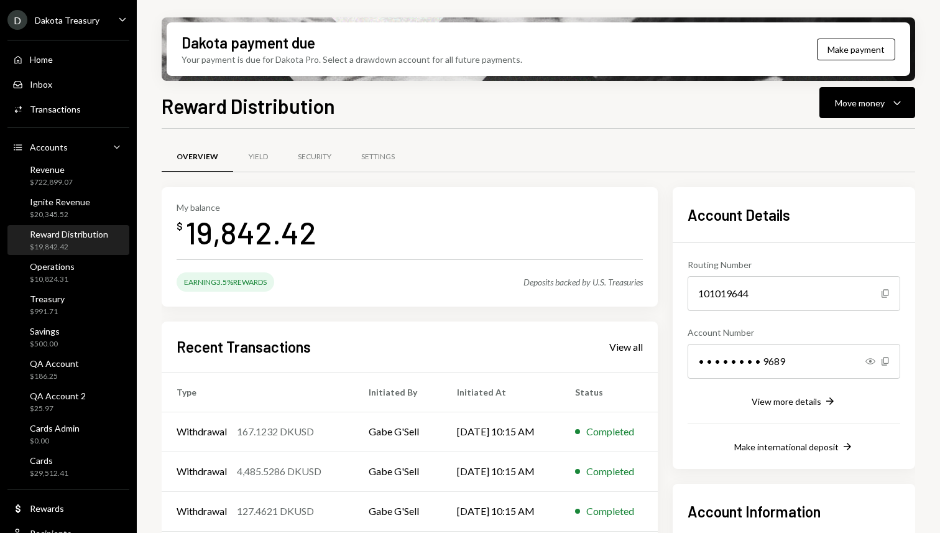
click at [487, 132] on div "Overview Yield Security Settings My balance $ 19,842.42 Earning 3.5% Rewards De…" at bounding box center [539, 409] width 754 height 561
click at [408, 121] on div "Reward Distribution Move money Caret Down Overview Yield Security Settings My b…" at bounding box center [539, 348] width 754 height 515
click at [178, 106] on h1 "Reward Distribution" at bounding box center [248, 105] width 173 height 25
click at [198, 108] on h1 "Reward Distribution" at bounding box center [248, 105] width 173 height 25
